Goal: Information Seeking & Learning: Learn about a topic

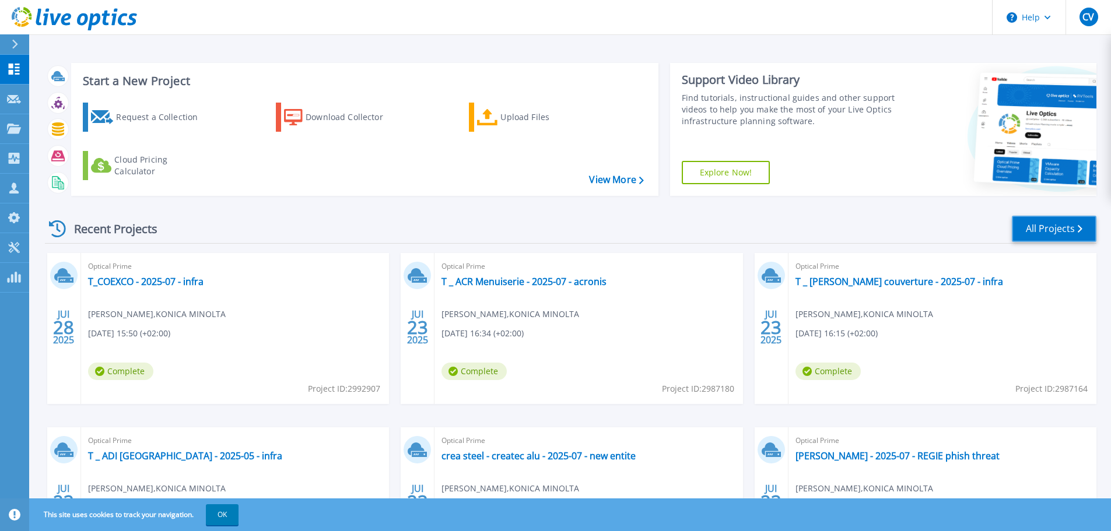
click at [1058, 222] on link "All Projects" at bounding box center [1054, 229] width 85 height 26
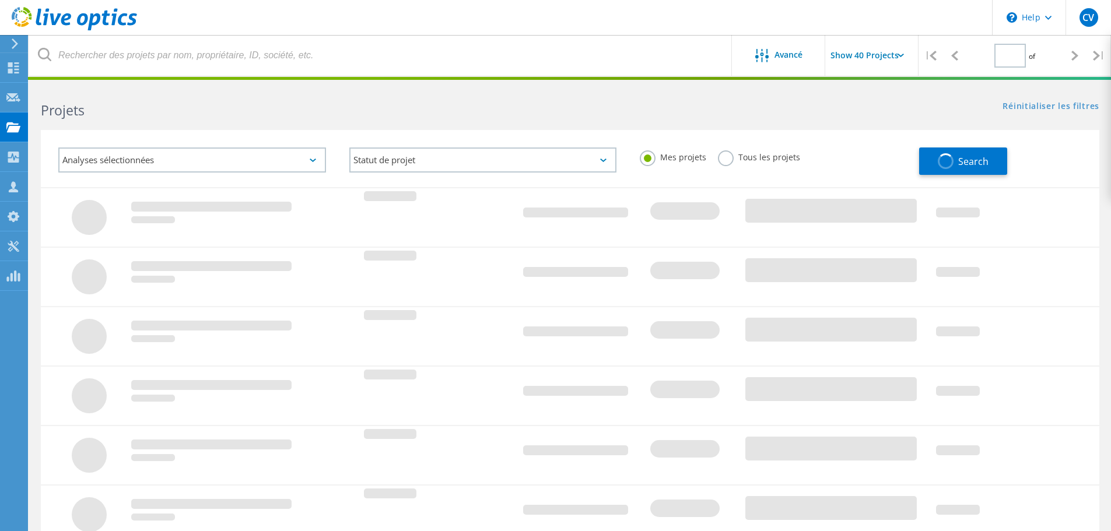
type input "1"
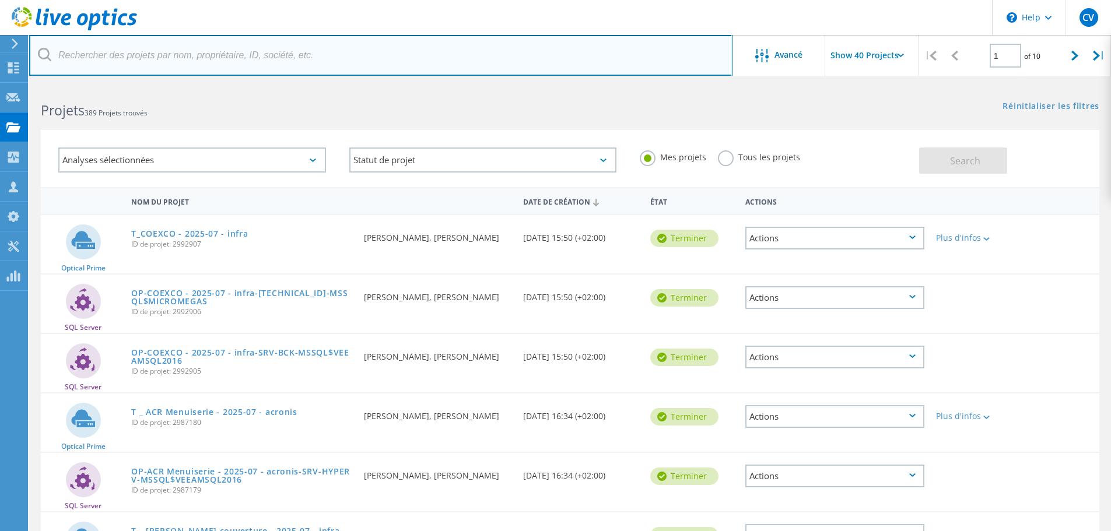
click at [184, 57] on input "text" at bounding box center [381, 55] width 704 height 41
type input "novalys"
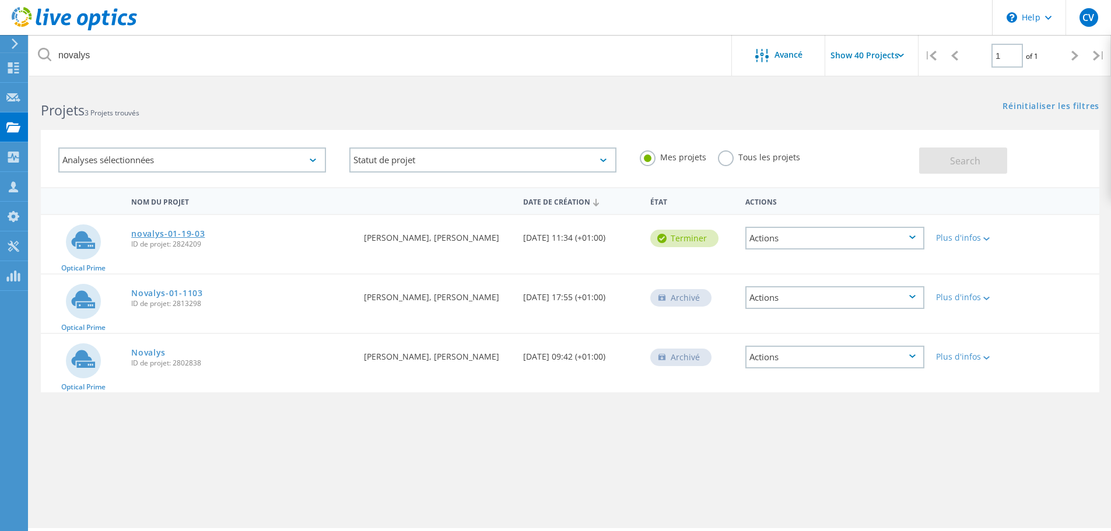
click at [155, 230] on link "novalys-01-19-03" at bounding box center [168, 234] width 74 height 8
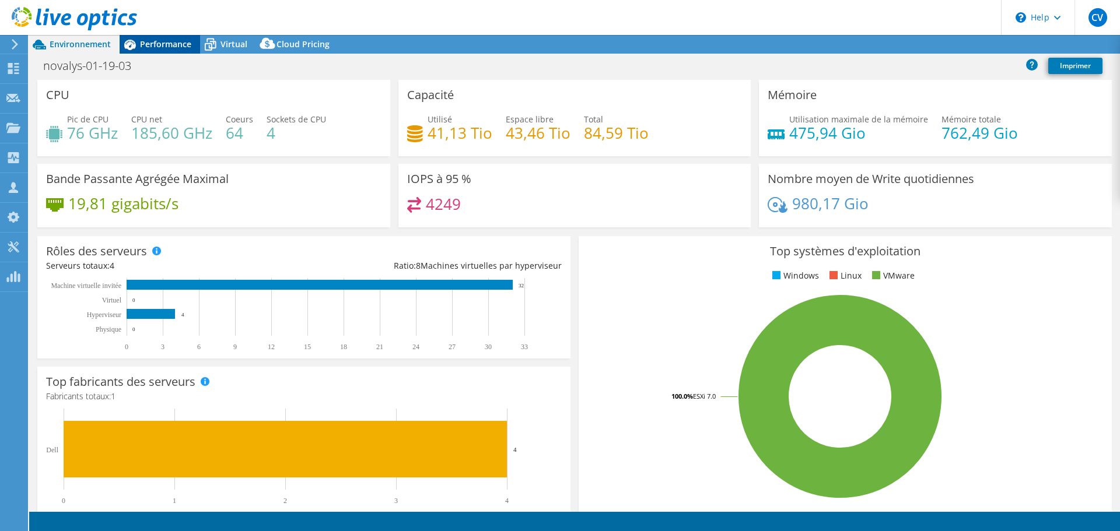
select select "USEast"
select select "USD"
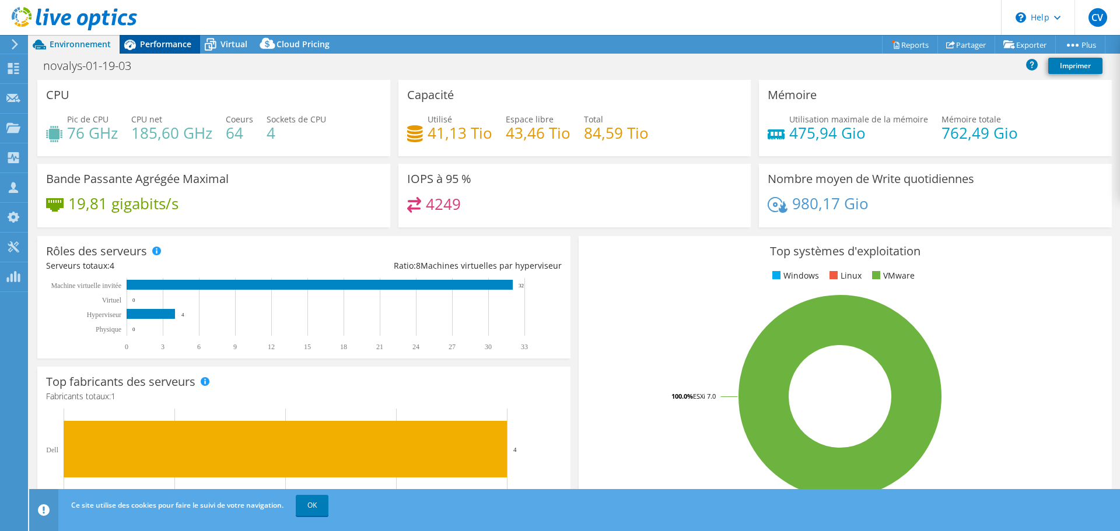
click at [173, 43] on span "Performance" at bounding box center [165, 44] width 51 height 11
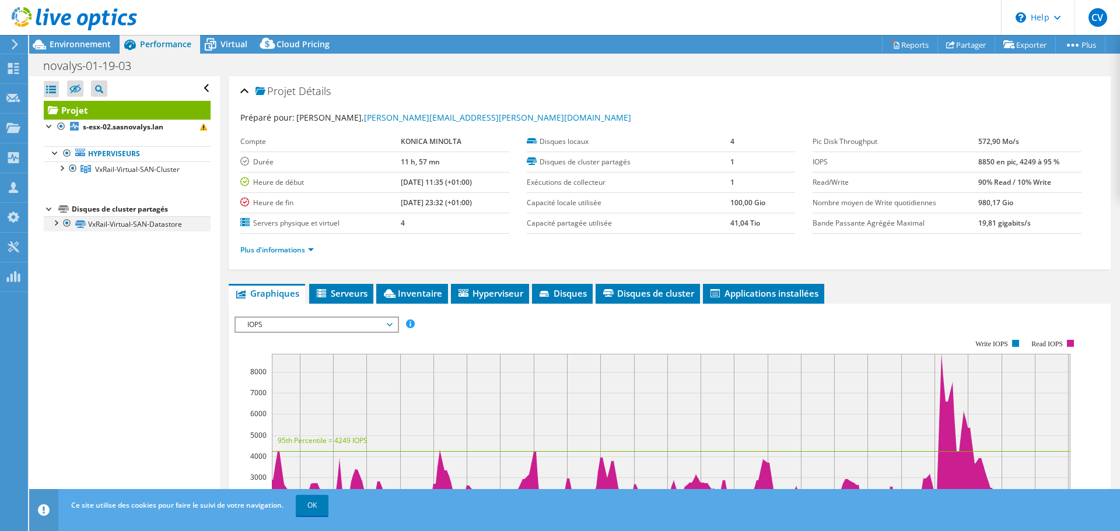
click at [54, 222] on div at bounding box center [56, 222] width 12 height 12
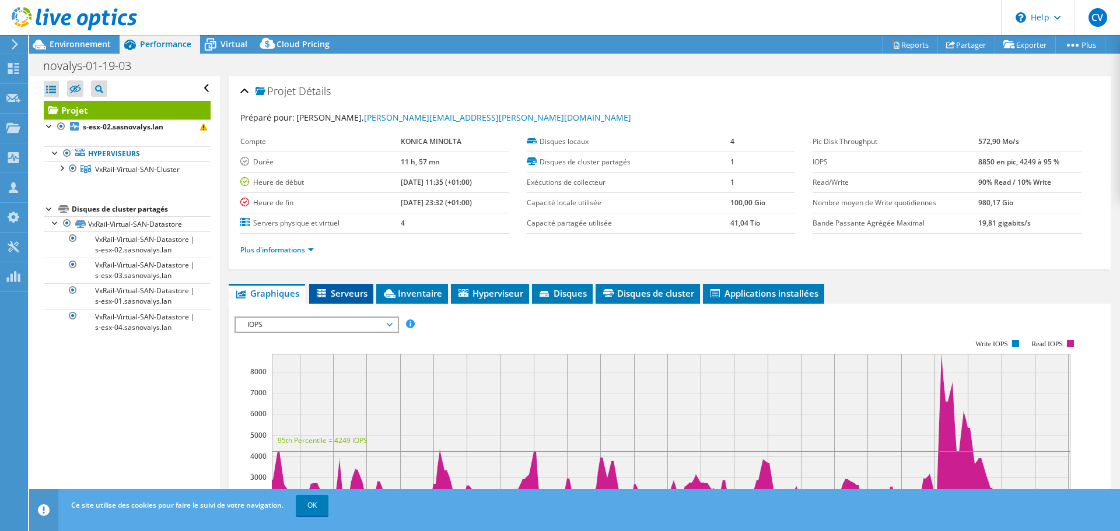
click at [347, 289] on span "Serveurs" at bounding box center [341, 294] width 53 height 12
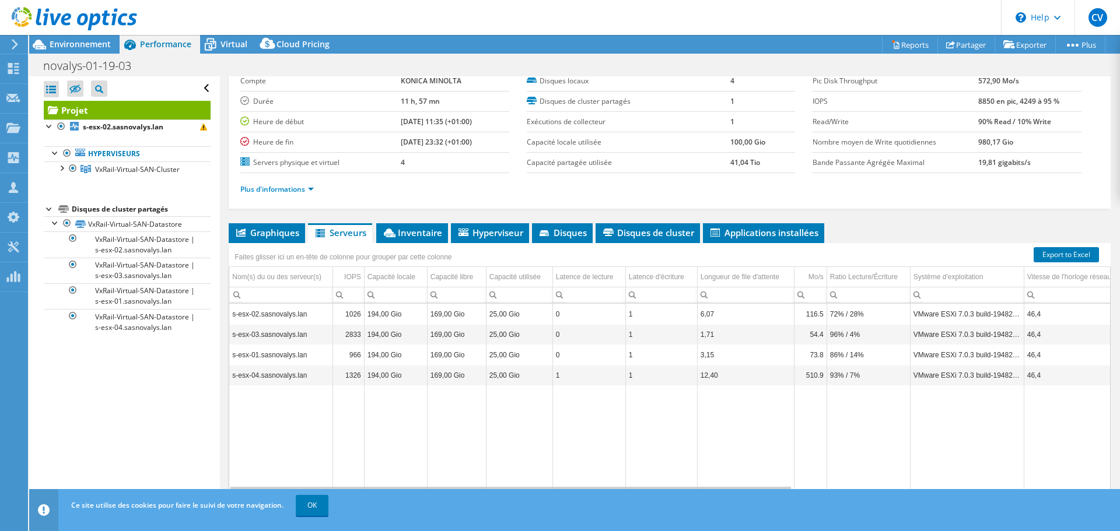
scroll to position [88, 0]
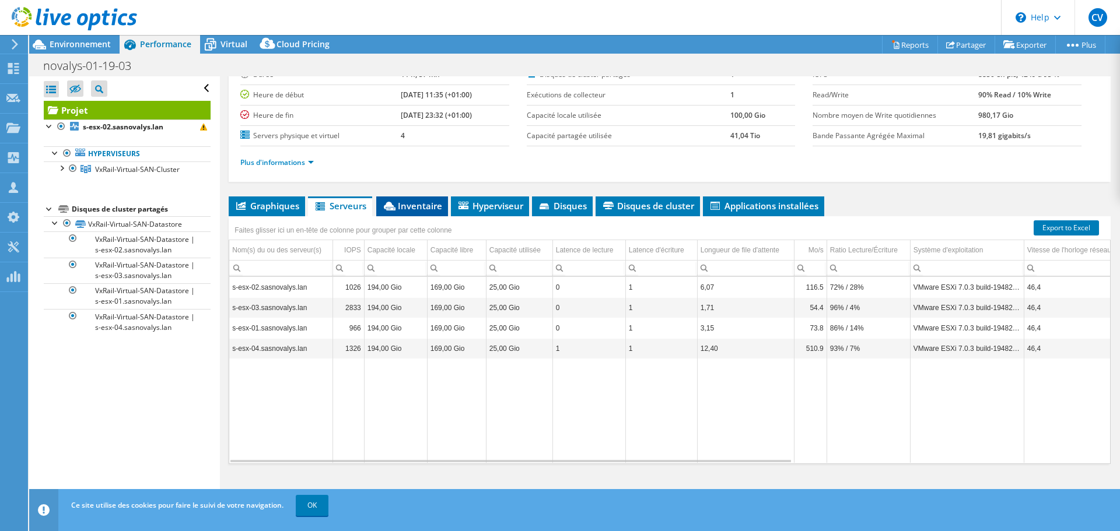
click at [411, 209] on span "Inventaire" at bounding box center [412, 206] width 60 height 12
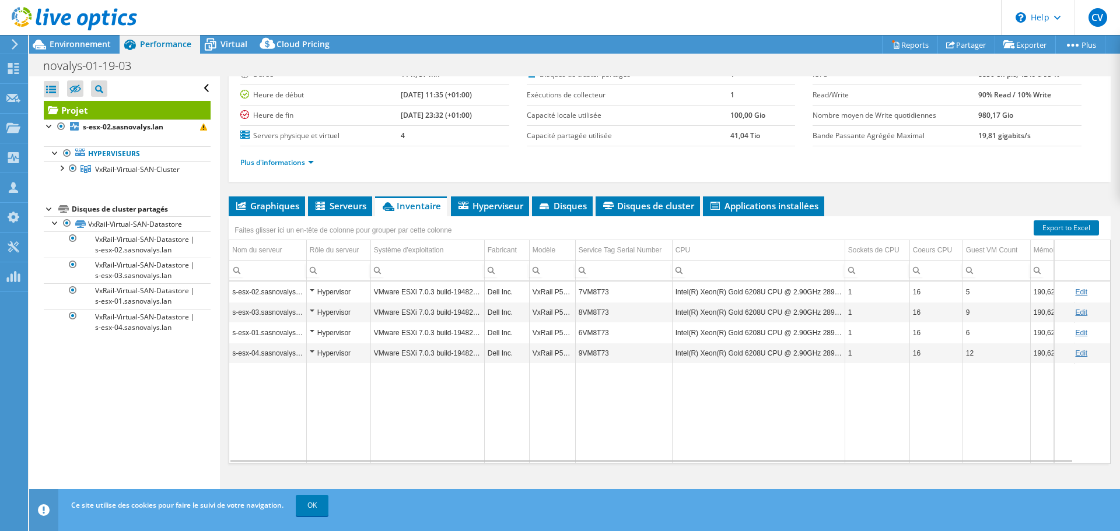
click at [790, 295] on td "Intel(R) Xeon(R) Gold 6208U CPU @ 2.90GHz 289 GHz" at bounding box center [758, 292] width 173 height 20
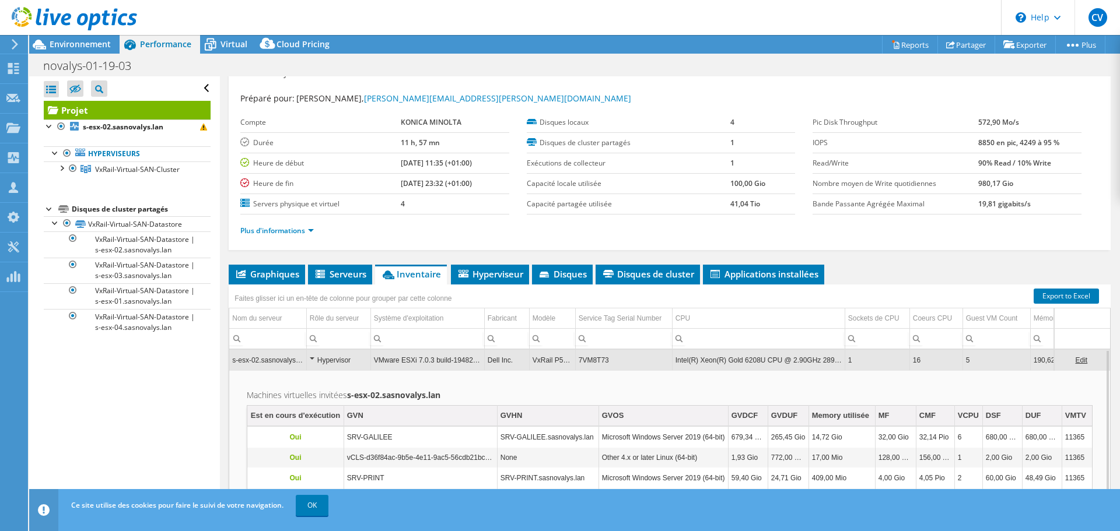
scroll to position [0, 0]
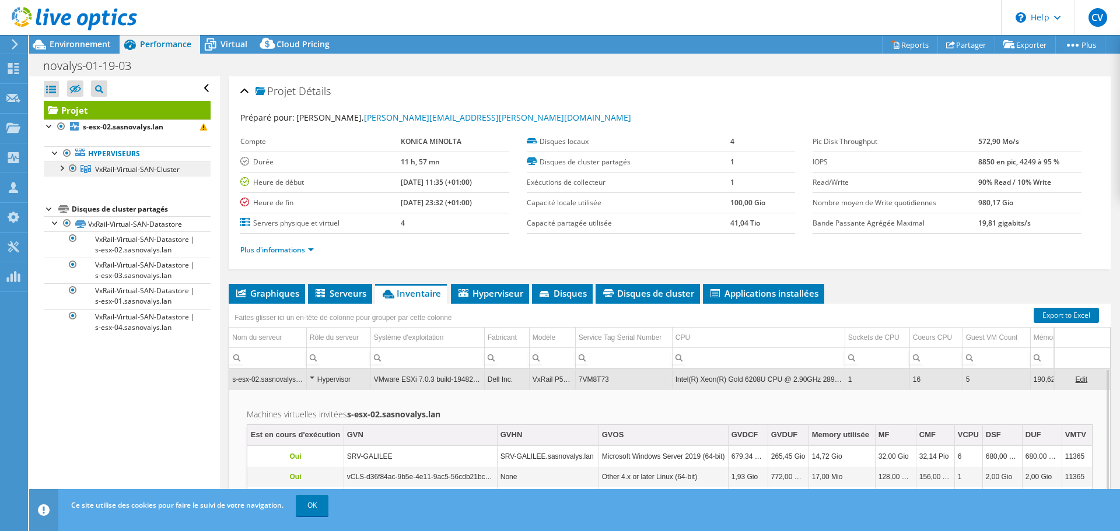
click at [114, 169] on span "VxRail-Virtual-SAN-Cluster" at bounding box center [137, 170] width 85 height 10
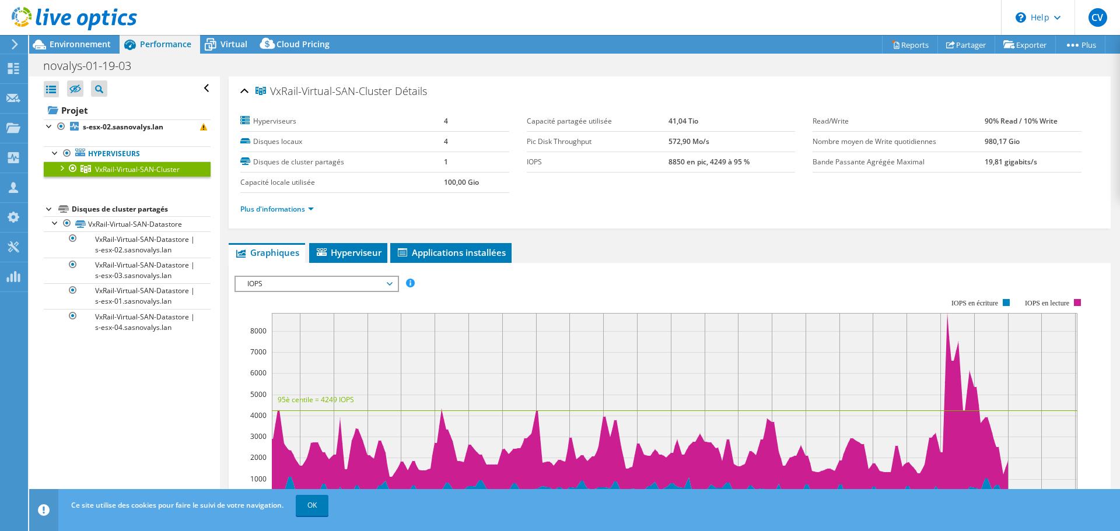
click at [61, 169] on div at bounding box center [61, 168] width 12 height 12
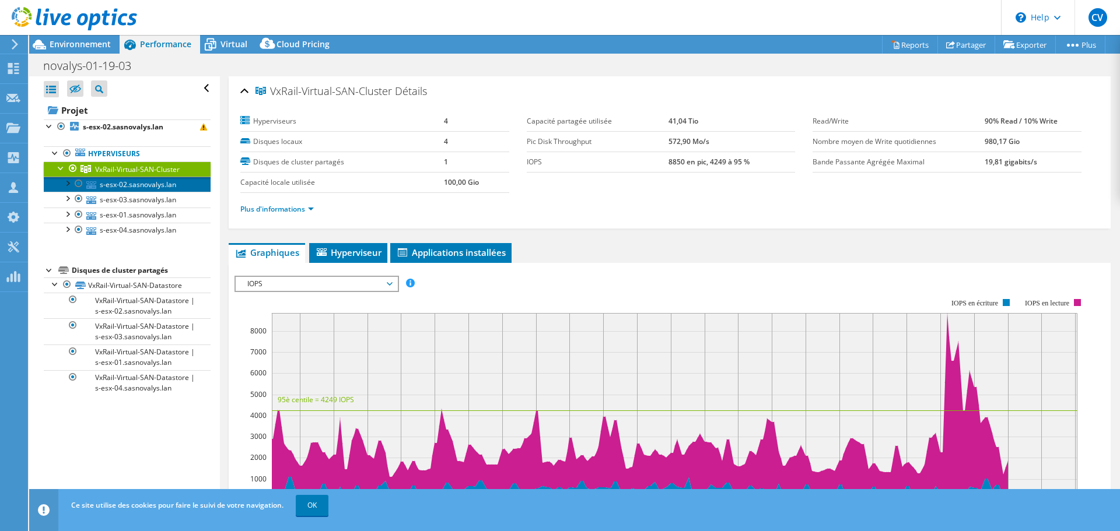
click at [124, 188] on link "s-esx-02.sasnovalys.lan" at bounding box center [127, 184] width 167 height 15
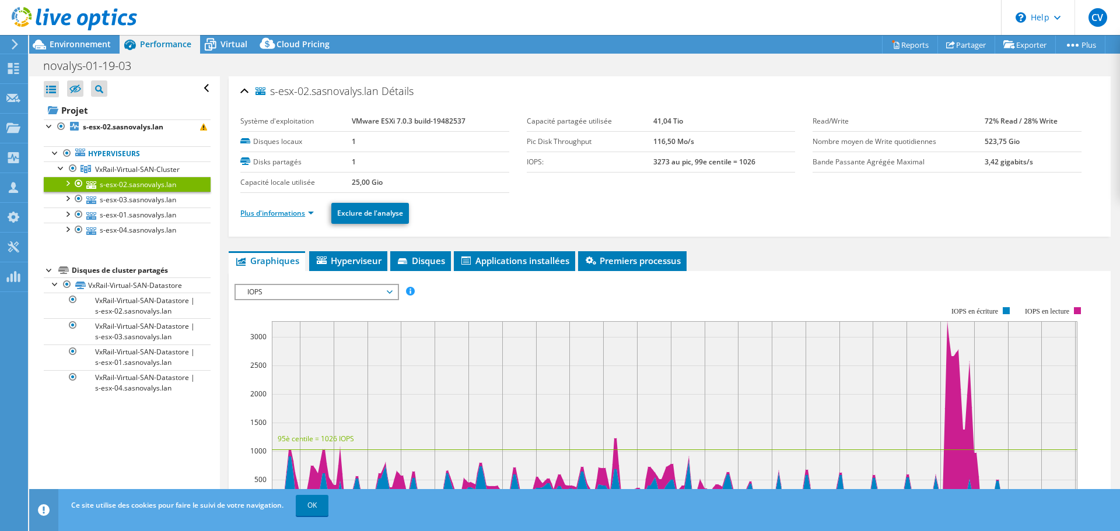
click at [298, 214] on link "Plus d'informations" at bounding box center [277, 213] width 74 height 10
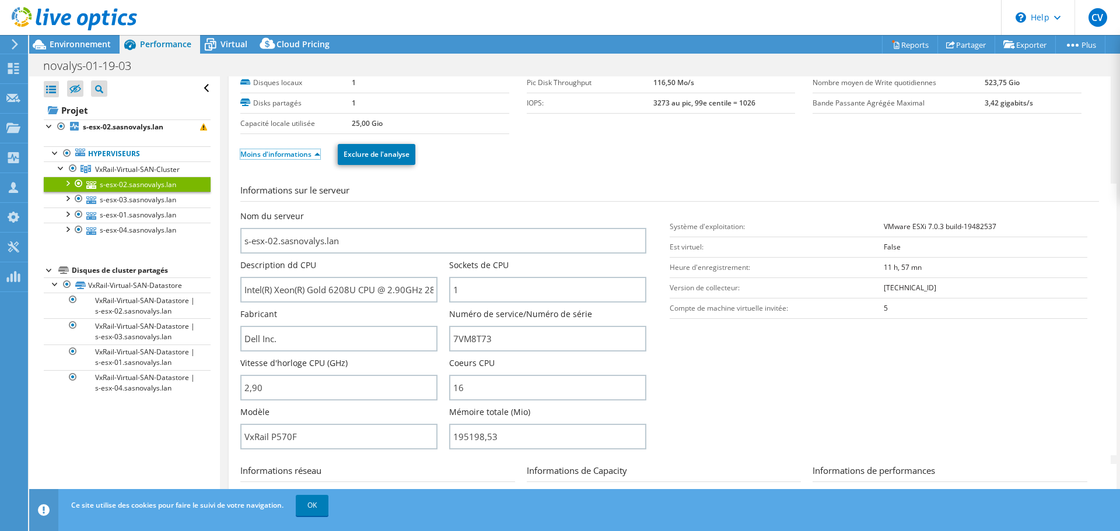
scroll to position [117, 0]
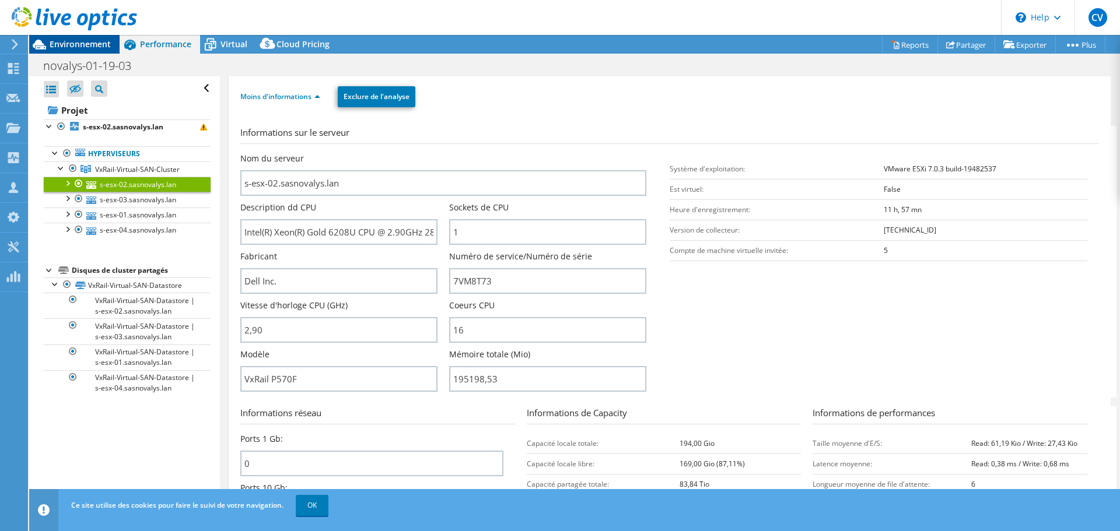
click at [82, 45] on span "Environnement" at bounding box center [80, 44] width 61 height 11
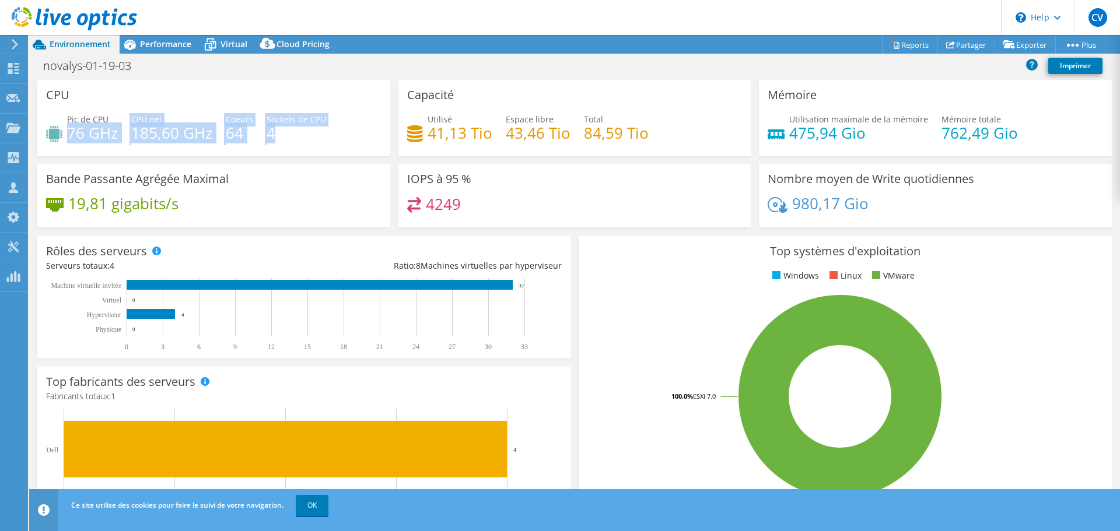
drag, startPoint x: 68, startPoint y: 130, endPoint x: 291, endPoint y: 145, distance: 222.8
click at [276, 145] on div "Pic de CPU 76 GHz CPU net 185,60 GHz Coeurs 64 Sockets de CPU 4" at bounding box center [213, 132] width 335 height 38
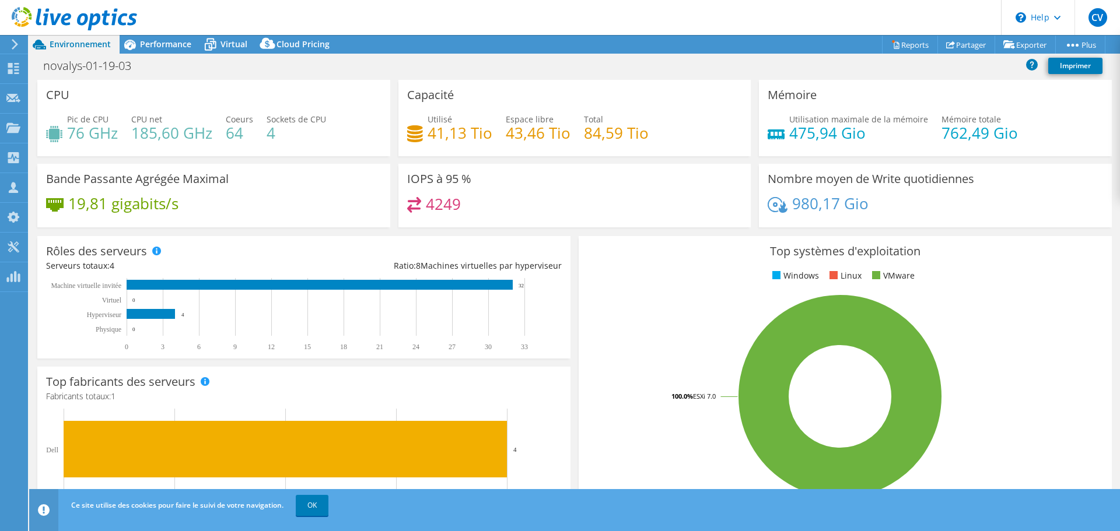
click at [326, 144] on div "Pic de CPU 76 GHz CPU net 185,60 GHz Coeurs 64 Sockets de CPU 4" at bounding box center [213, 132] width 335 height 38
click at [235, 45] on span "Virtual" at bounding box center [234, 44] width 27 height 11
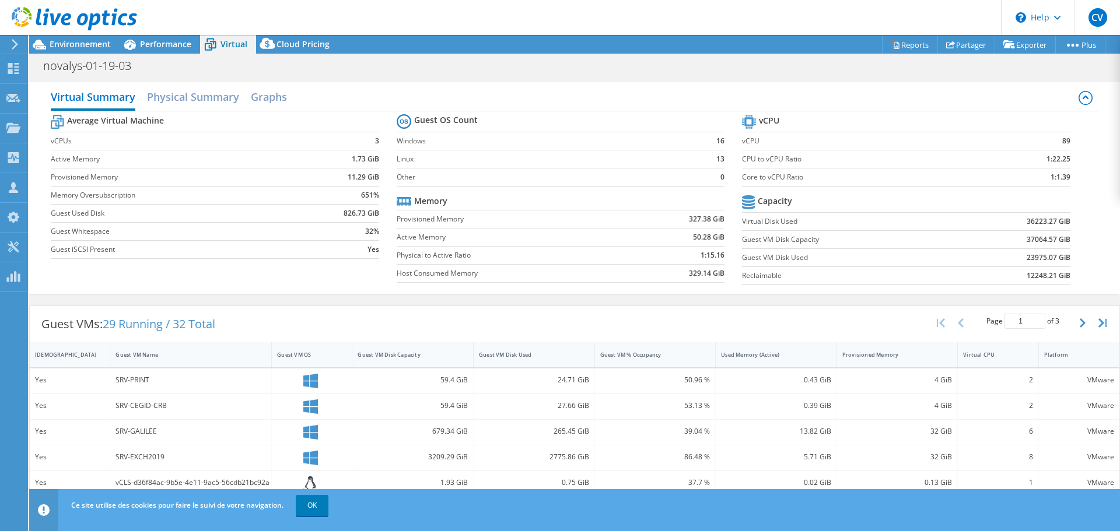
click at [81, 38] on div at bounding box center [68, 19] width 137 height 39
click at [137, 43] on icon at bounding box center [130, 44] width 20 height 20
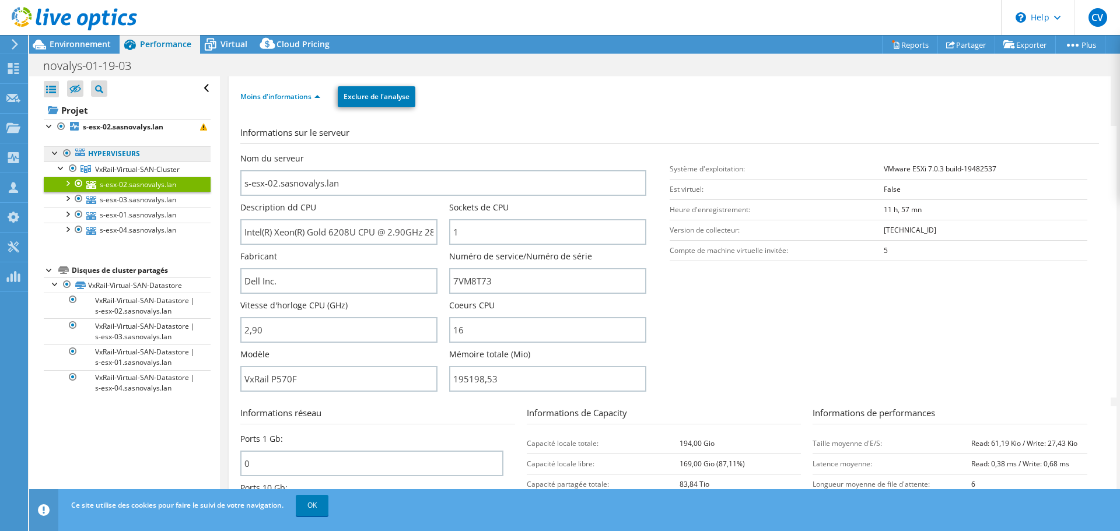
click at [121, 151] on link "Hyperviseurs" at bounding box center [127, 153] width 167 height 15
click at [118, 155] on link "Hyperviseurs" at bounding box center [127, 153] width 167 height 15
click at [98, 128] on b "s-esx-02.sasnovalys.lan" at bounding box center [123, 127] width 81 height 10
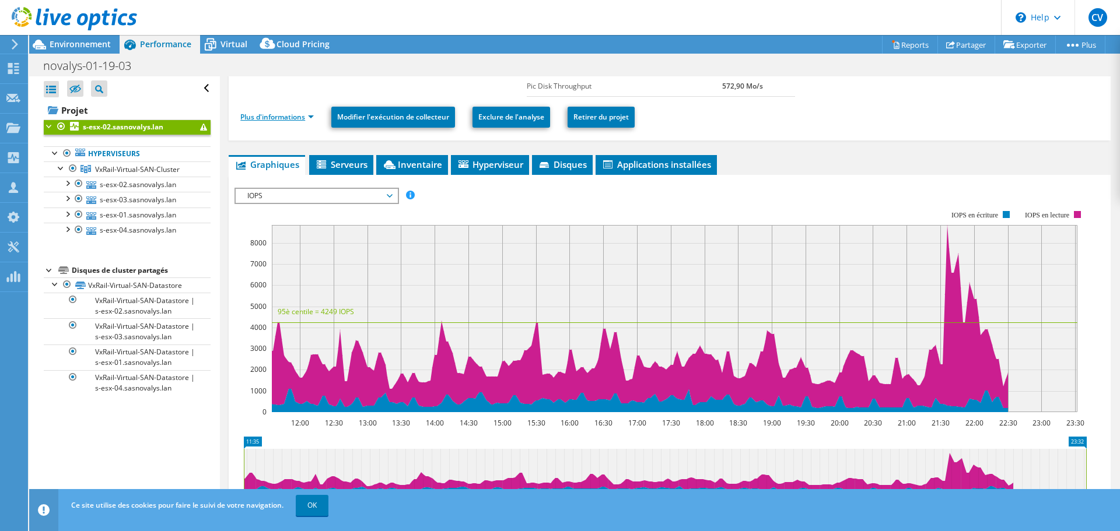
click at [279, 120] on link "Plus d'informations" at bounding box center [277, 117] width 74 height 10
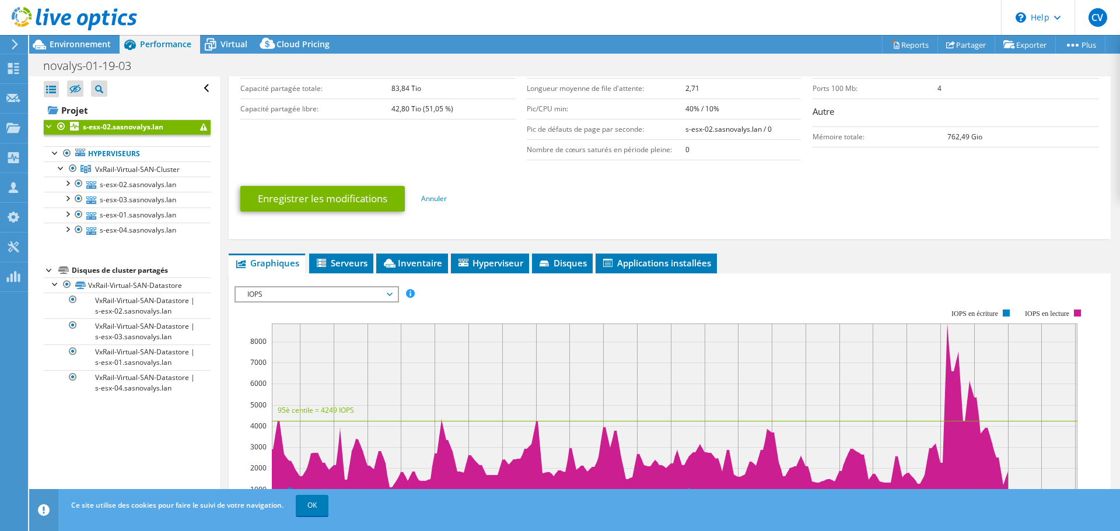
scroll to position [292, 0]
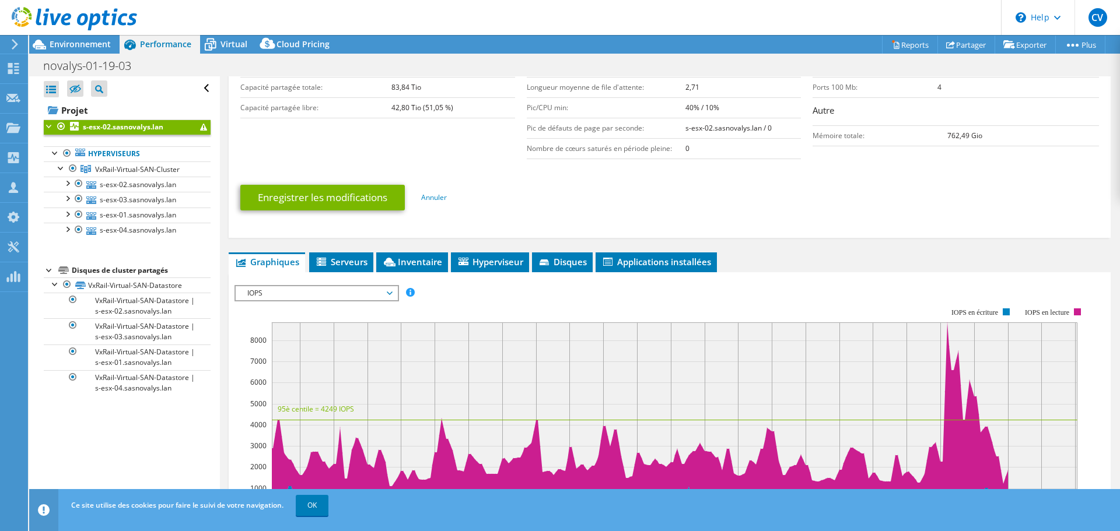
click at [375, 298] on span "IOPS" at bounding box center [317, 293] width 150 height 14
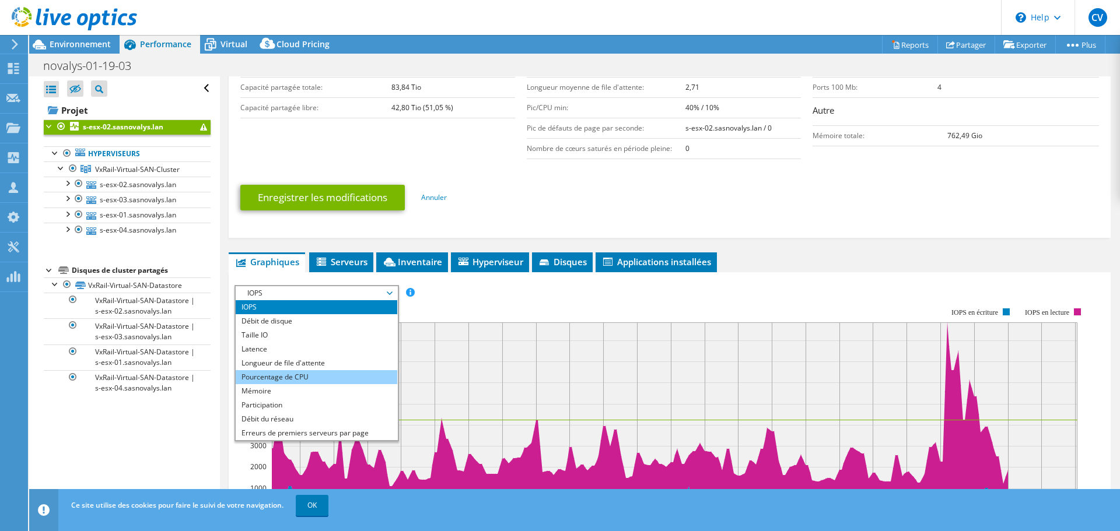
click at [296, 373] on li "Pourcentage de CPU" at bounding box center [317, 377] width 162 height 14
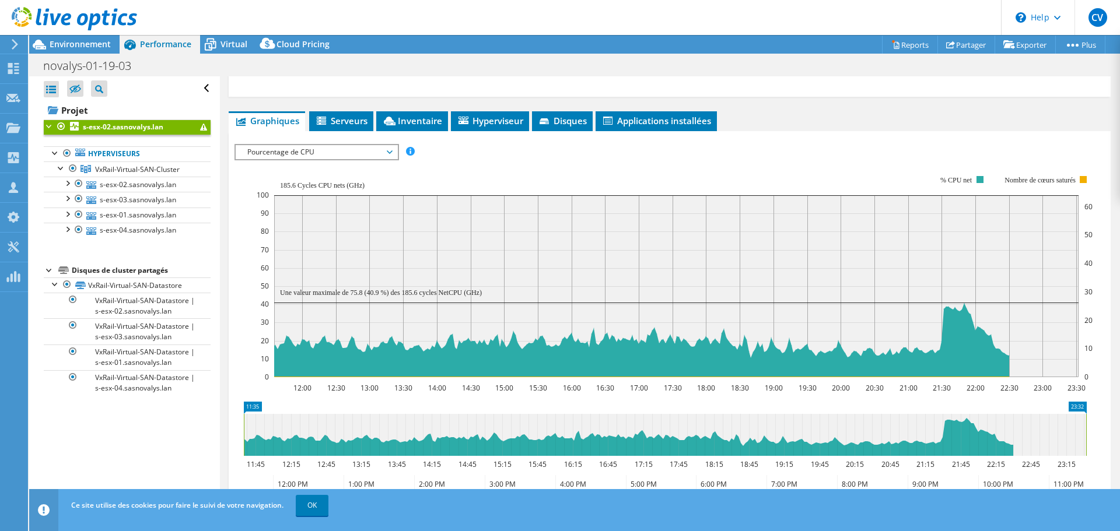
scroll to position [467, 0]
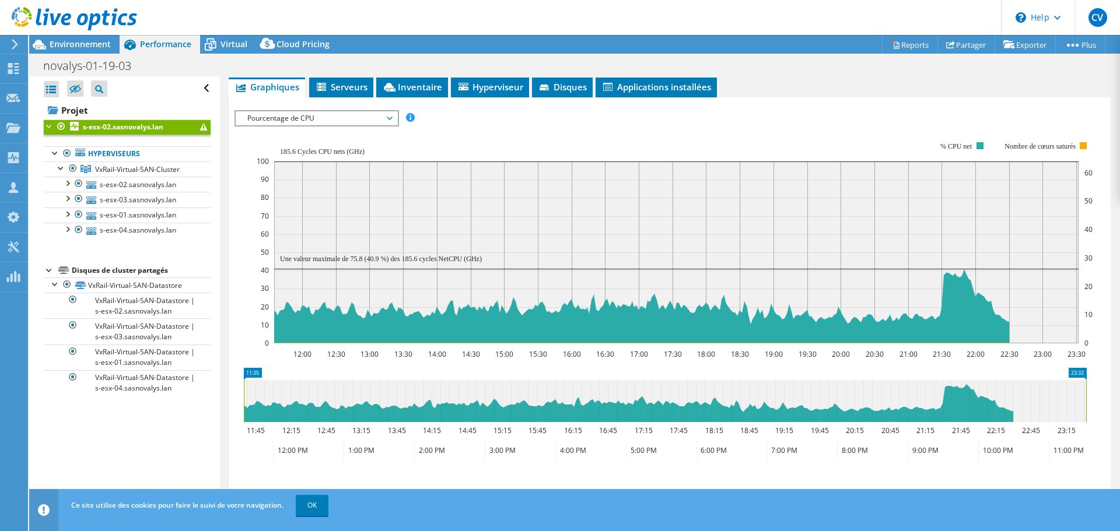
click at [98, 39] on div at bounding box center [68, 19] width 137 height 39
click at [81, 40] on span "Environnement" at bounding box center [80, 44] width 61 height 11
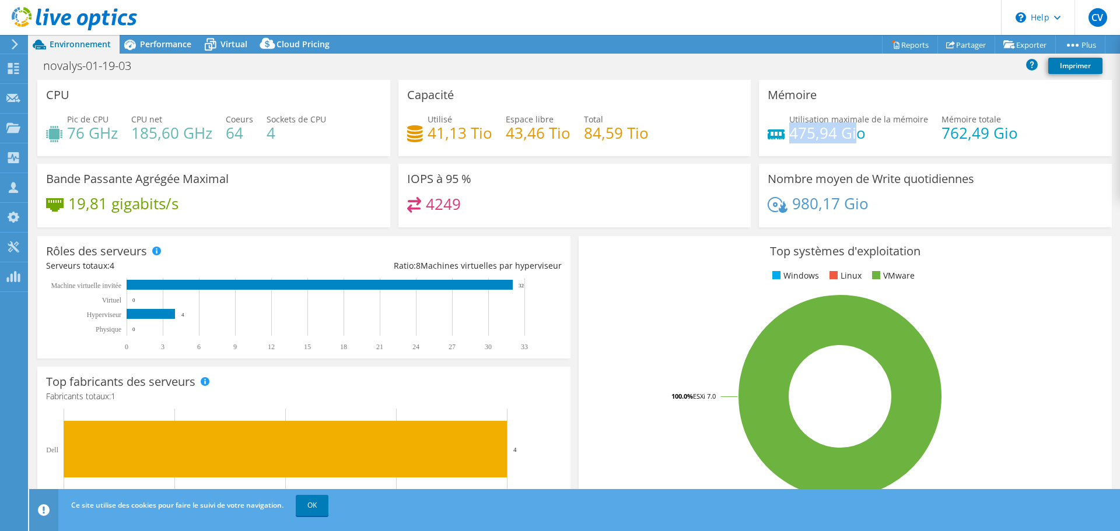
drag, startPoint x: 787, startPoint y: 135, endPoint x: 850, endPoint y: 133, distance: 63.0
click at [850, 133] on h4 "475,94 Gio" at bounding box center [858, 133] width 139 height 13
